Goal: Information Seeking & Learning: Find specific fact

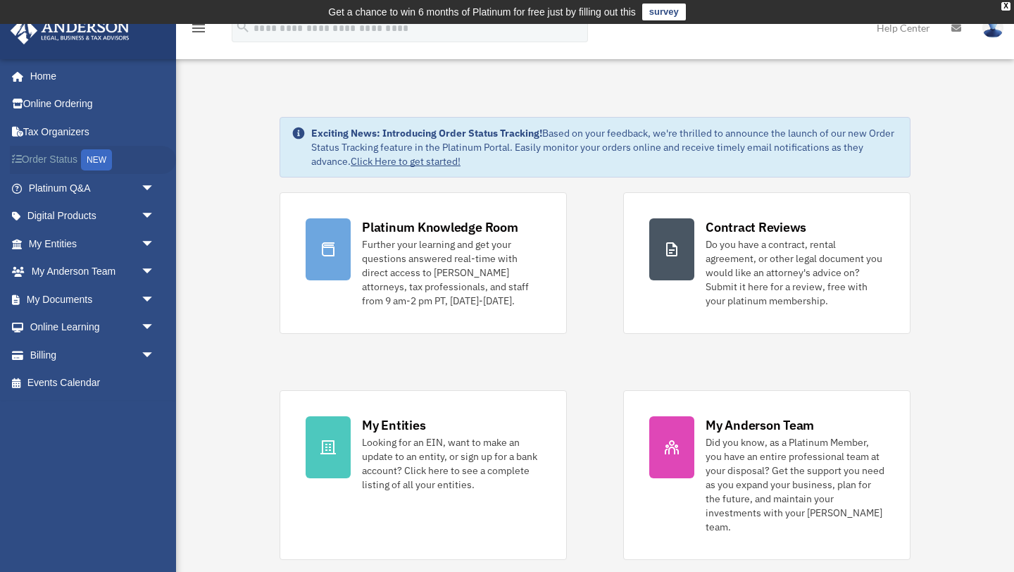
click at [56, 159] on link "Order Status NEW" at bounding box center [93, 160] width 166 height 29
click at [83, 244] on link "My Entities arrow_drop_down" at bounding box center [93, 244] width 166 height 28
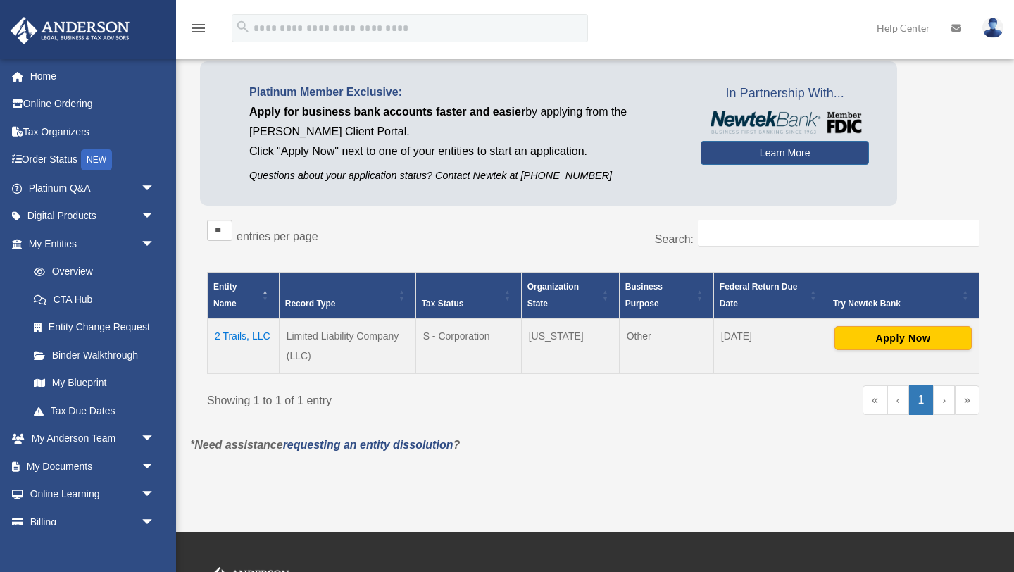
scroll to position [107, 0]
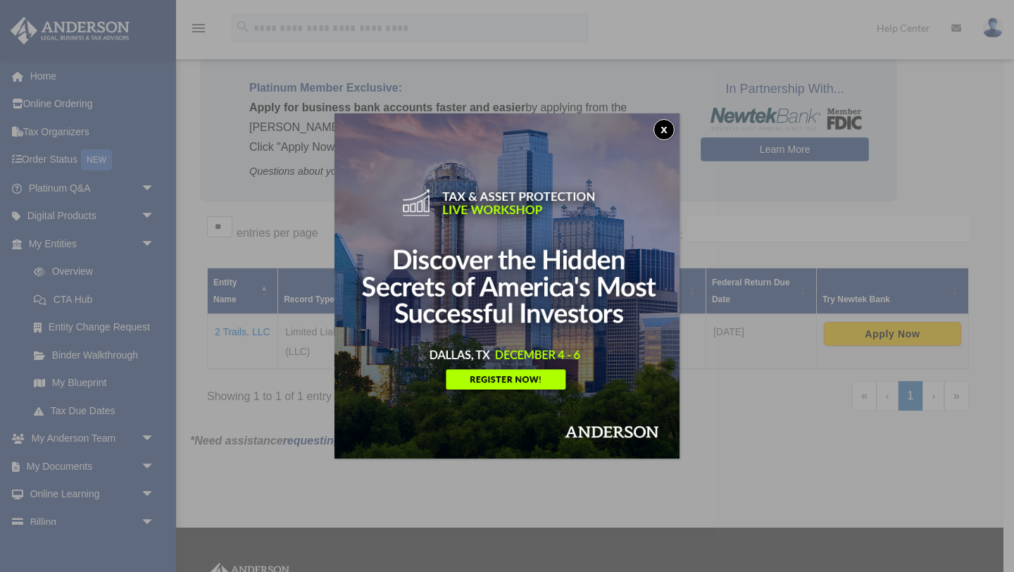
click at [666, 132] on button "x" at bounding box center [664, 129] width 21 height 21
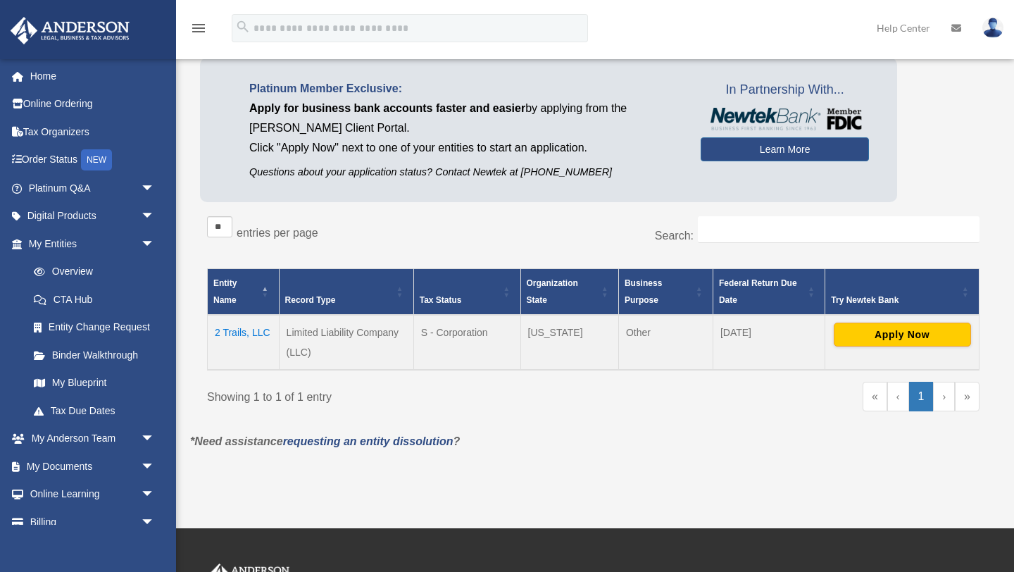
click at [232, 331] on td "2 Trails, LLC" at bounding box center [244, 342] width 72 height 55
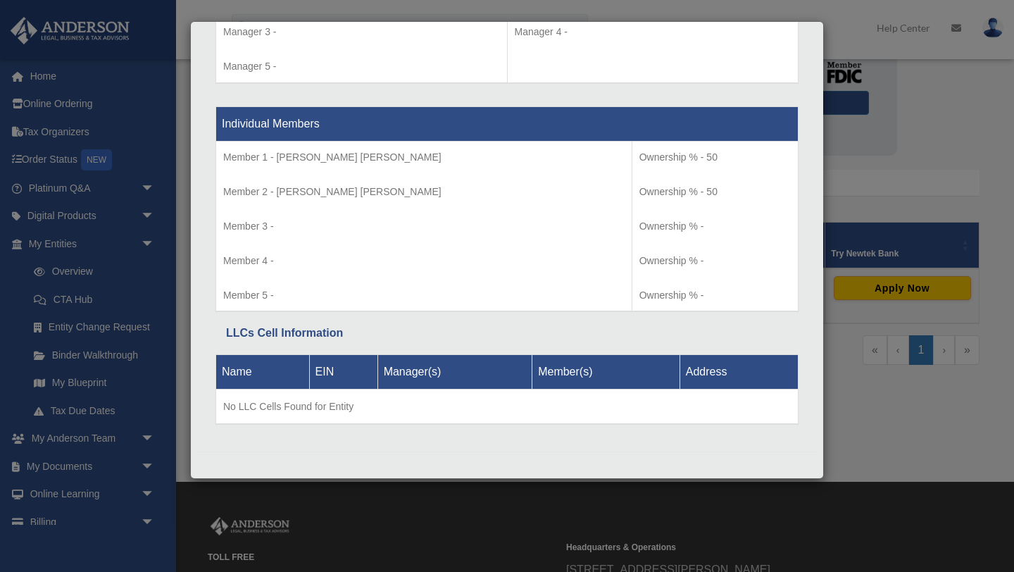
scroll to position [158, 0]
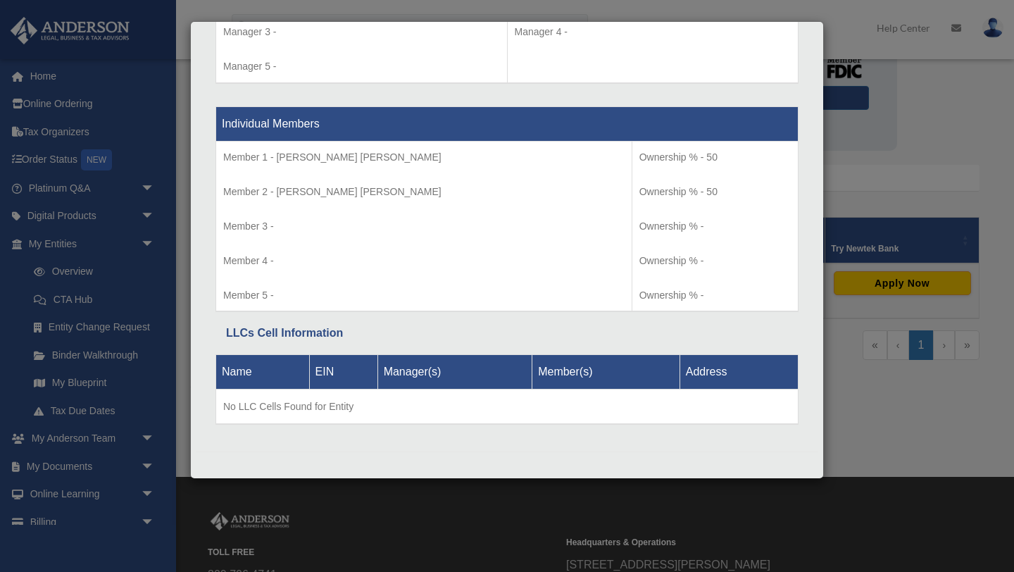
click at [48, 94] on div "Details × Articles Sent Organizational Date" at bounding box center [507, 286] width 1014 height 572
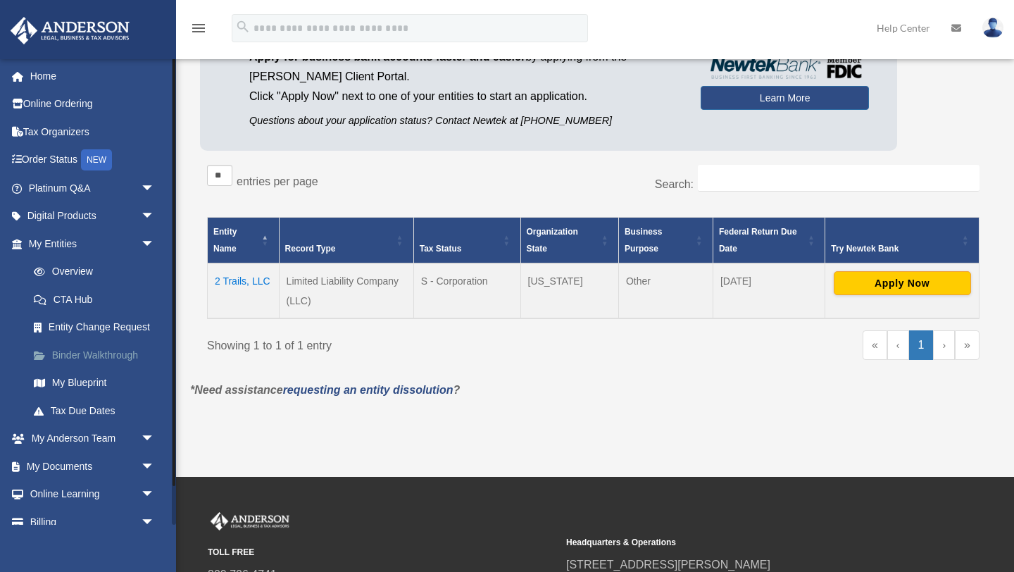
click at [85, 349] on link "Binder Walkthrough" at bounding box center [98, 355] width 156 height 28
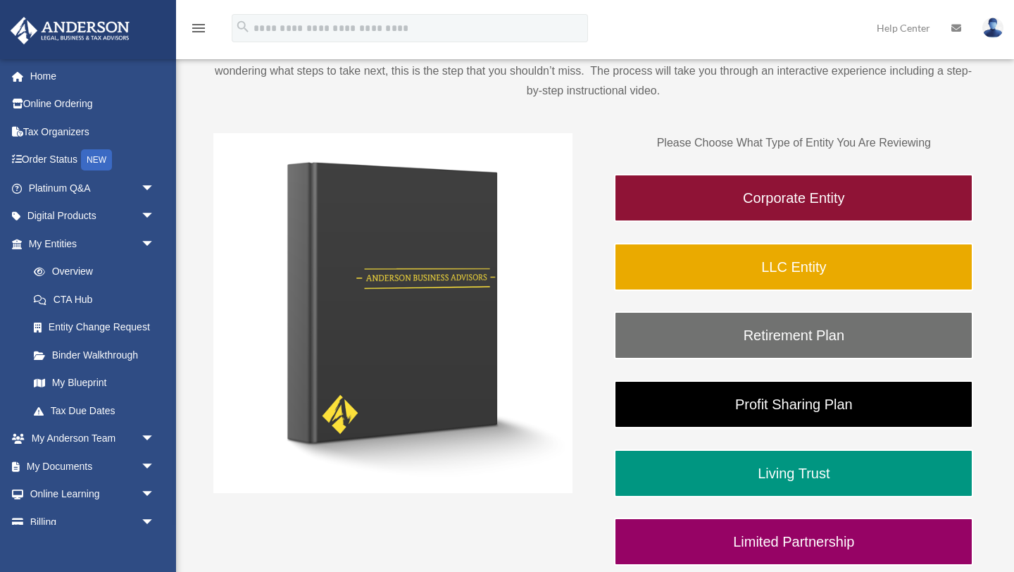
scroll to position [169, 0]
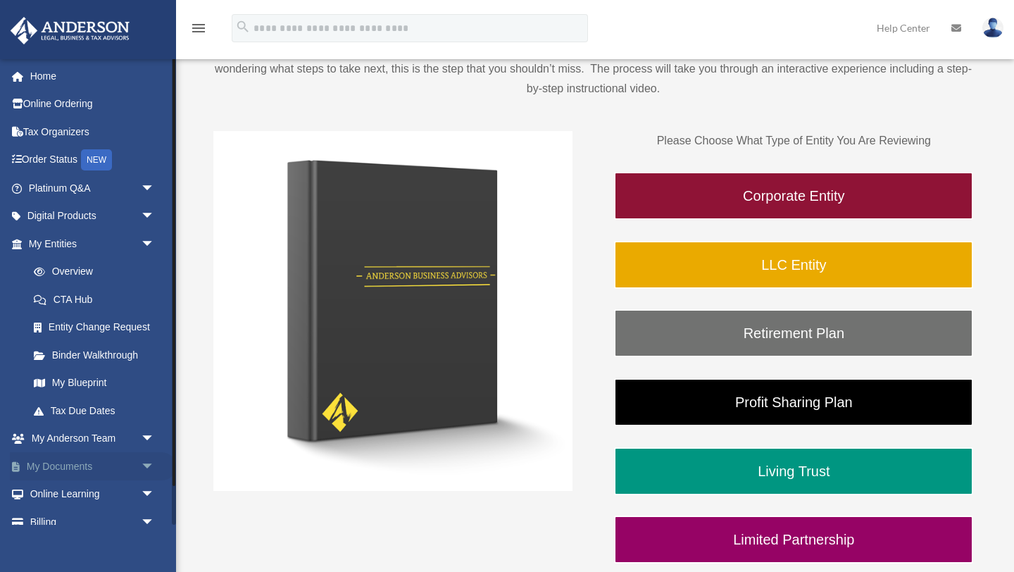
click at [49, 468] on link "My Documents arrow_drop_down" at bounding box center [93, 466] width 166 height 28
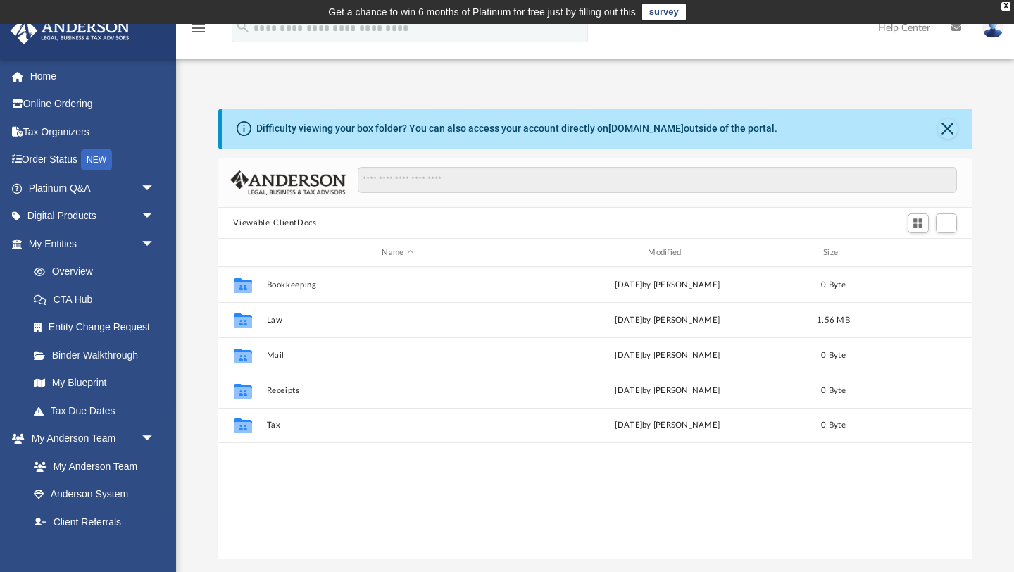
scroll to position [321, 754]
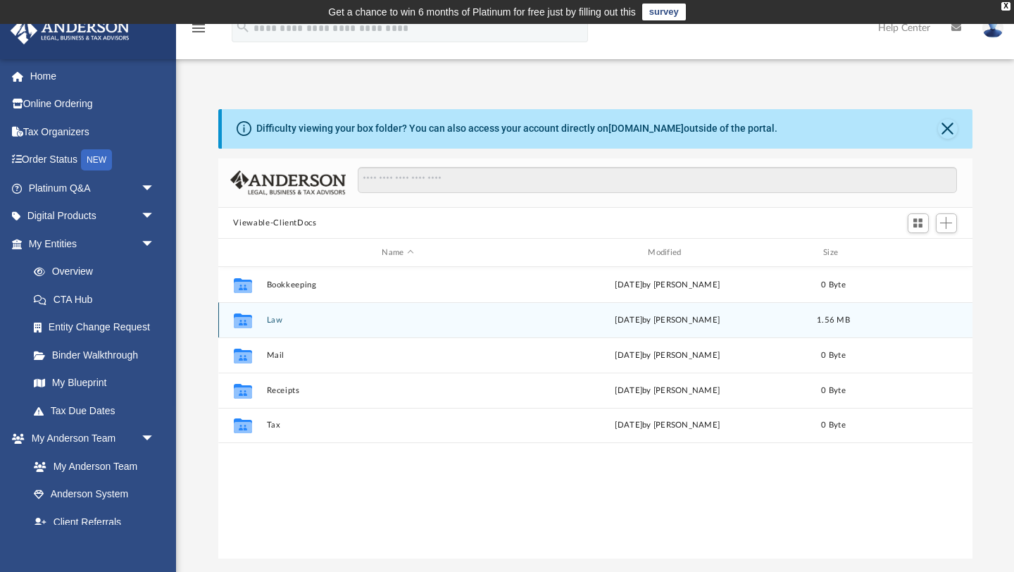
click at [275, 327] on div "Collaborated Folder Law [DATE] by [PERSON_NAME] 1.56 MB" at bounding box center [595, 319] width 754 height 35
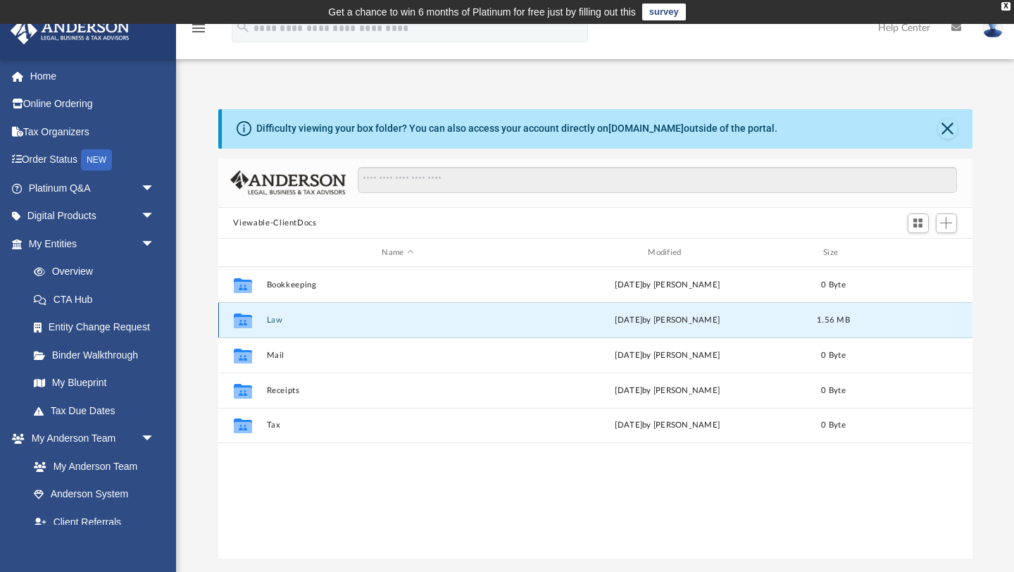
click at [237, 328] on icon "Collaborated Folder" at bounding box center [242, 320] width 23 height 23
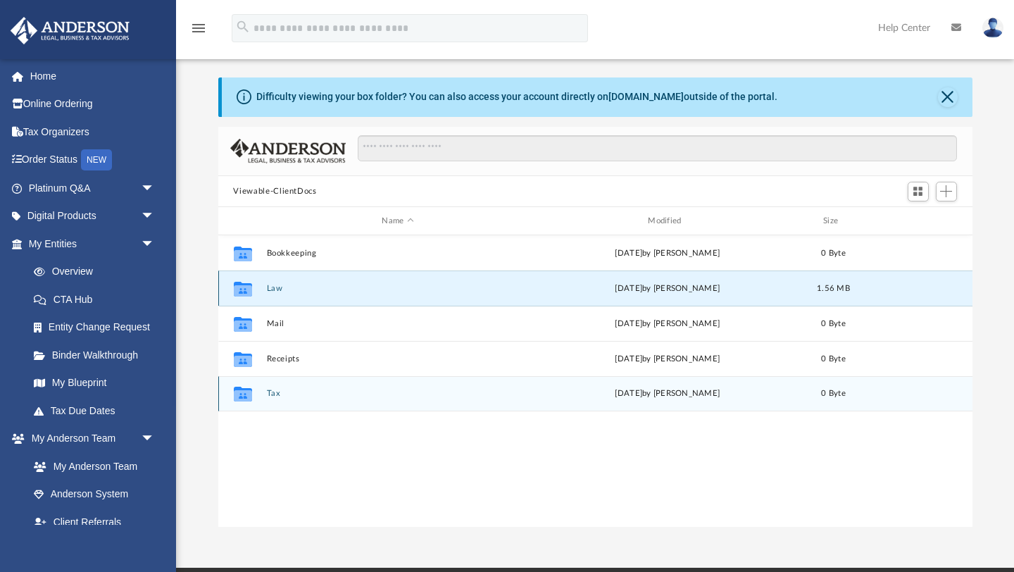
scroll to position [44, 0]
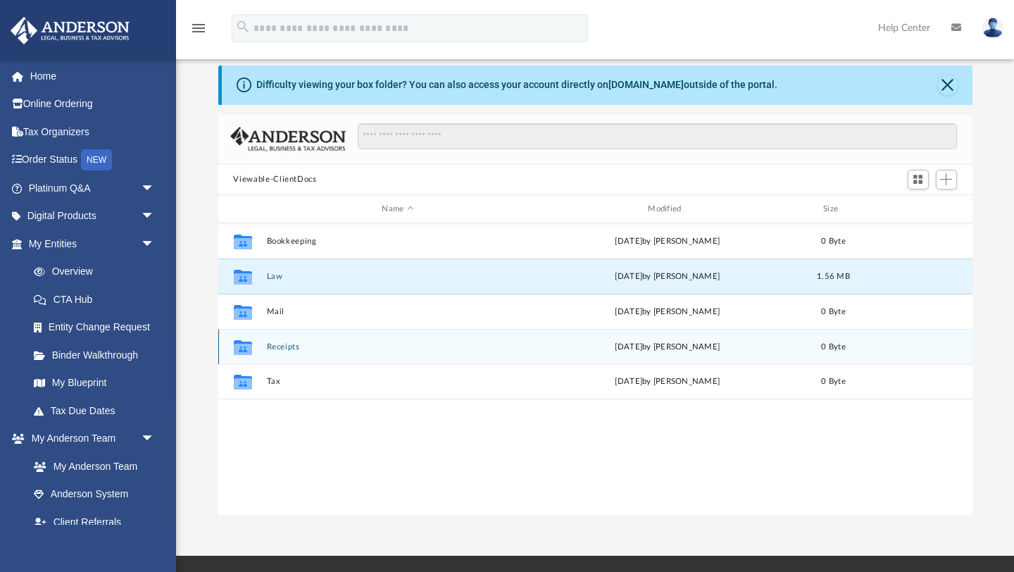
click at [285, 347] on button "Receipts" at bounding box center [397, 346] width 263 height 9
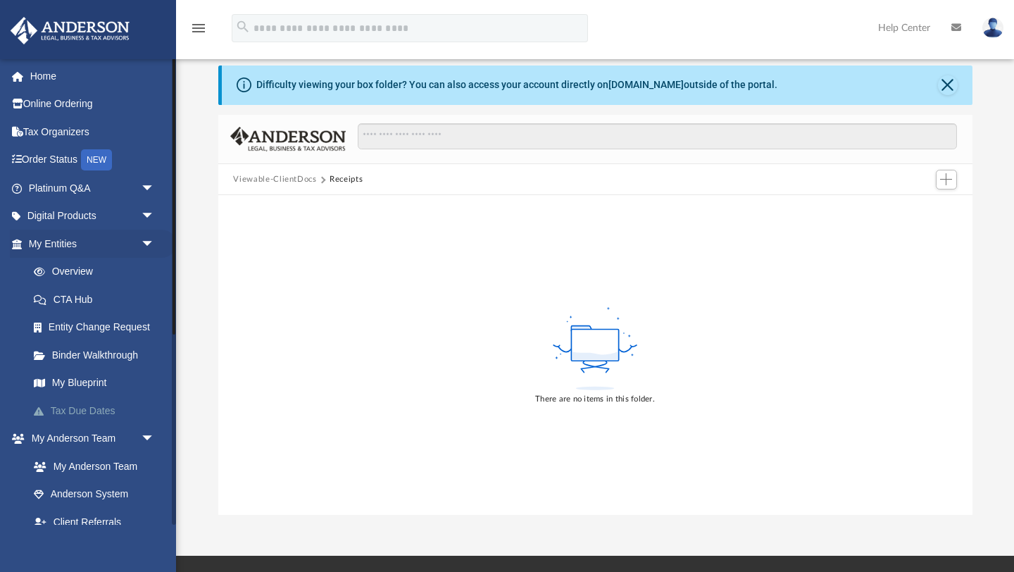
click at [80, 404] on link "Tax Due Dates" at bounding box center [98, 411] width 156 height 28
click at [83, 409] on link "Tax Due Dates" at bounding box center [98, 411] width 156 height 28
